Goal: Find specific page/section: Find specific page/section

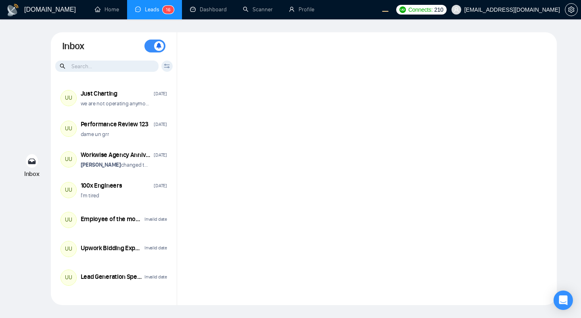
click at [371, 186] on div at bounding box center [367, 168] width 380 height 273
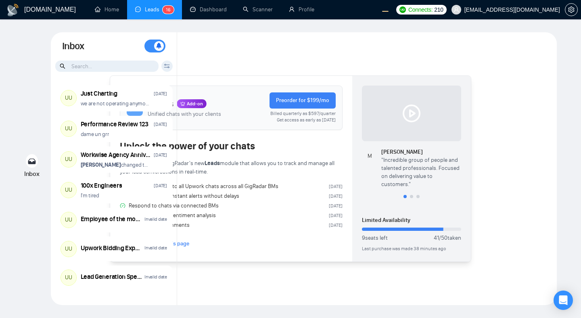
click at [530, 161] on div at bounding box center [367, 168] width 380 height 273
click at [480, 173] on div at bounding box center [367, 168] width 380 height 273
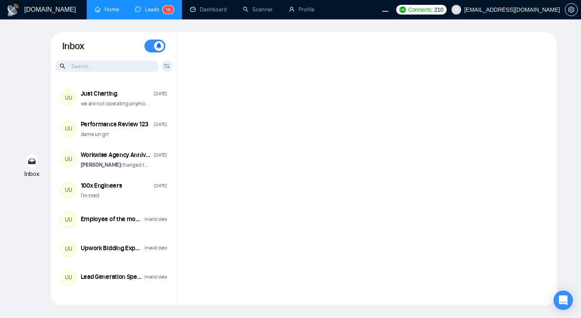
click at [101, 11] on link "Home" at bounding box center [107, 9] width 24 height 7
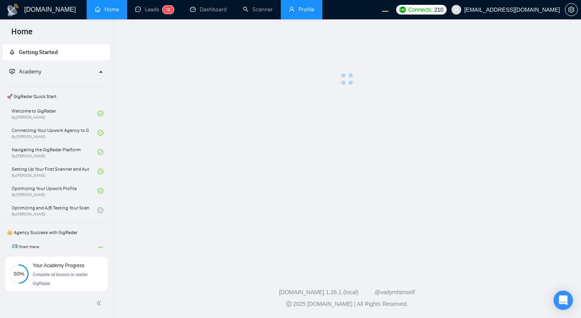
click at [301, 11] on link "Profile" at bounding box center [301, 9] width 25 height 7
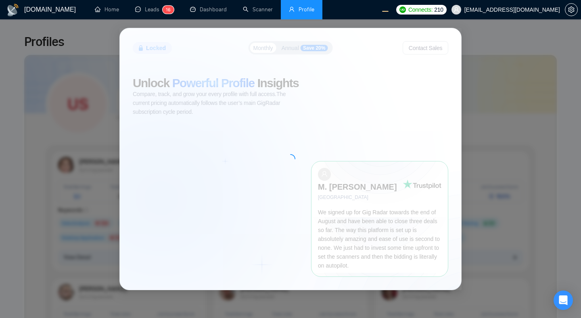
click at [294, 55] on div at bounding box center [290, 158] width 341 height 261
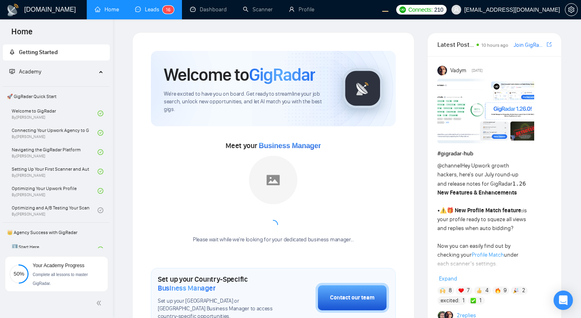
click at [141, 7] on link "Leads 1 6" at bounding box center [154, 9] width 39 height 7
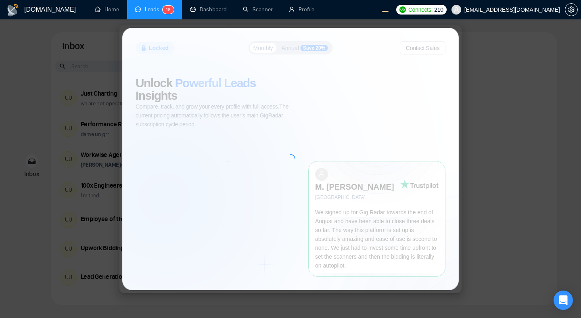
click at [285, 103] on div at bounding box center [291, 158] width 336 height 261
